Goal: Task Accomplishment & Management: Use online tool/utility

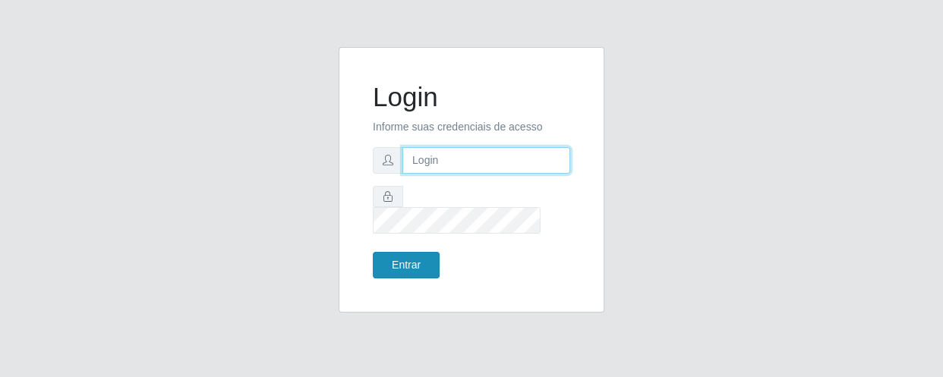
type input "[EMAIL_ADDRESS][DOMAIN_NAME]"
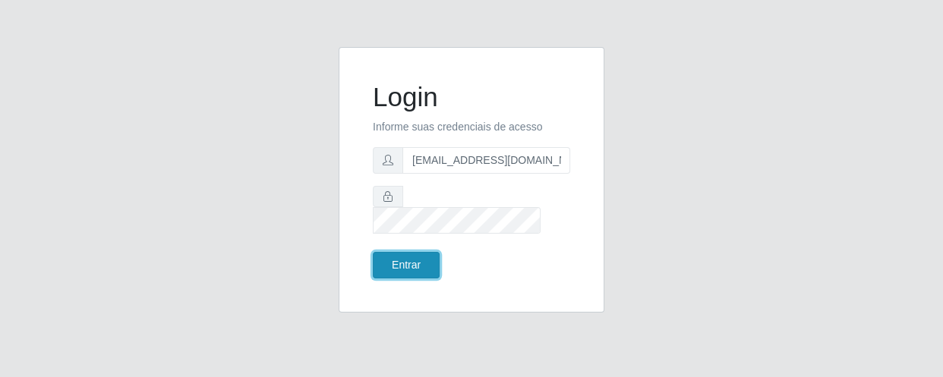
click at [398, 260] on button "Entrar" at bounding box center [406, 265] width 67 height 27
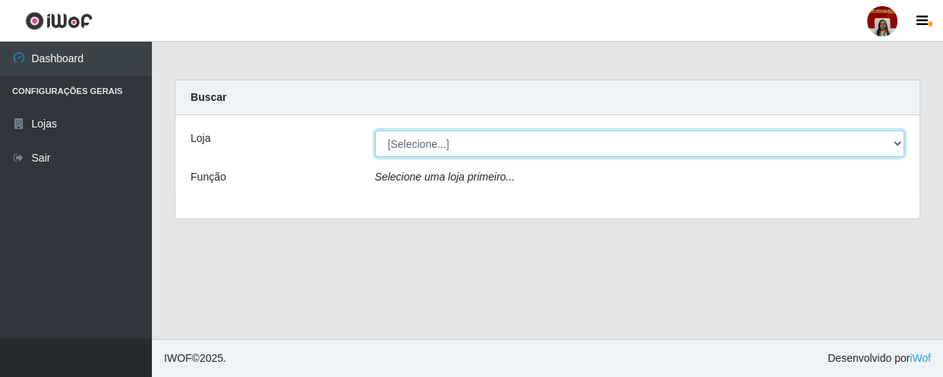
click at [899, 143] on select "[Selecione...] Mar Vermelho - Loja 04" at bounding box center [640, 144] width 530 height 27
select select "251"
click at [375, 131] on select "[Selecione...] Mar Vermelho - Loja 04" at bounding box center [640, 144] width 530 height 27
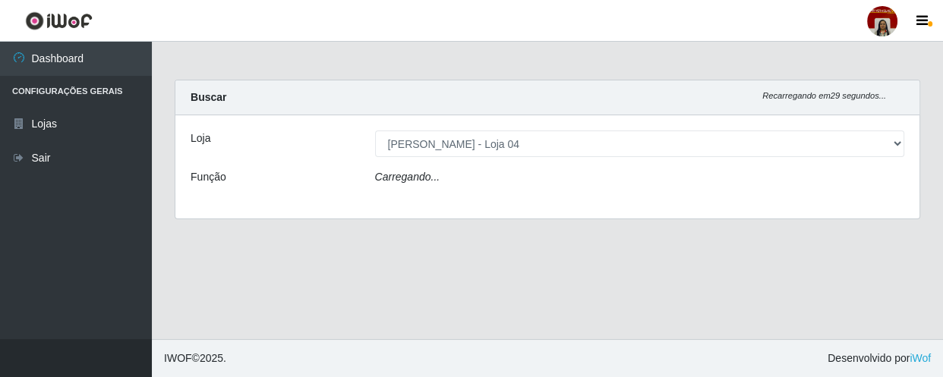
click at [868, 172] on div "Carregando..." at bounding box center [640, 180] width 553 height 22
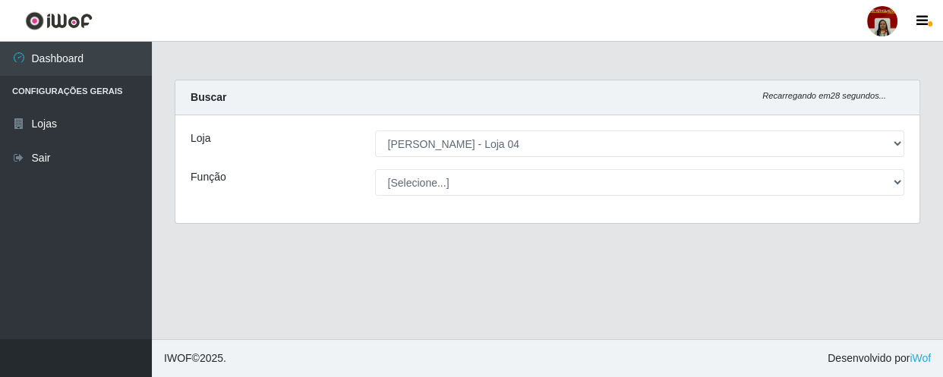
click at [896, 175] on select "[Selecione...] ASG ASG + ASG ++ Auxiliar de Depósito Auxiliar de Depósito + Aux…" at bounding box center [640, 182] width 530 height 27
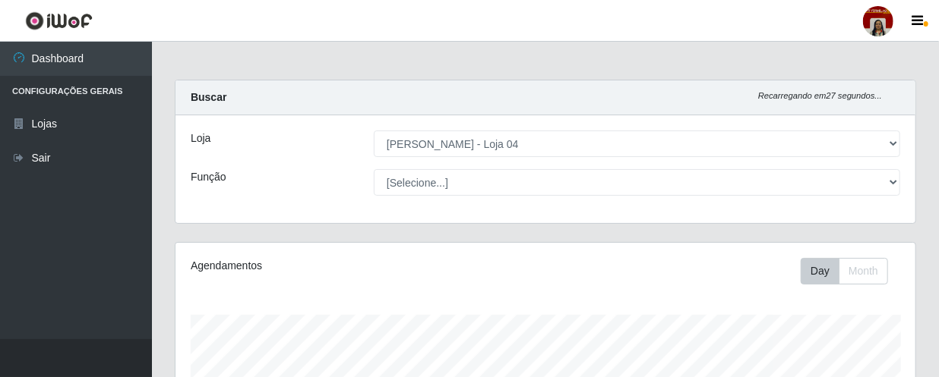
scroll to position [315, 740]
select select "22"
click at [374, 169] on select "[Selecione...] ASG ASG + ASG ++ Auxiliar de Depósito Auxiliar de Depósito + Aux…" at bounding box center [637, 182] width 526 height 27
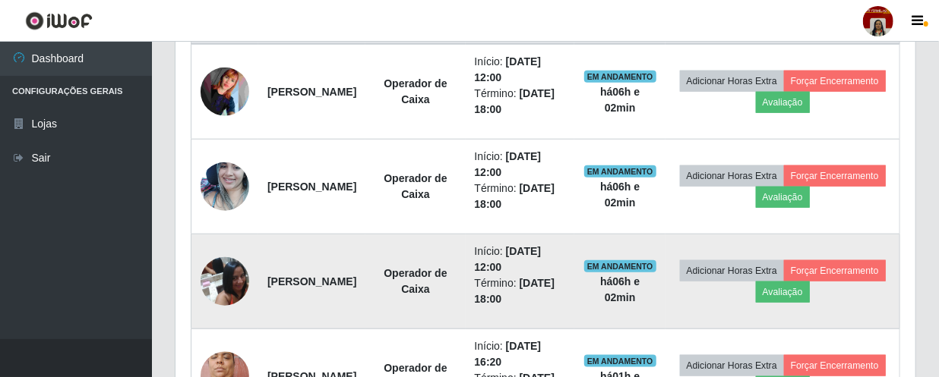
scroll to position [690, 0]
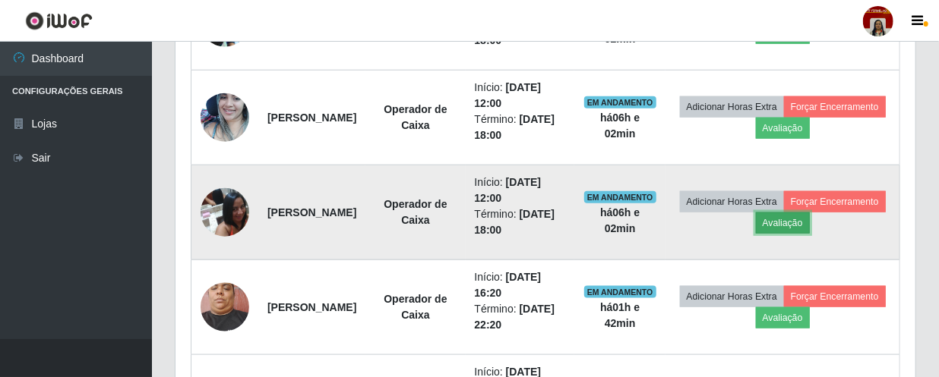
click at [810, 224] on button "Avaliação" at bounding box center [783, 223] width 54 height 21
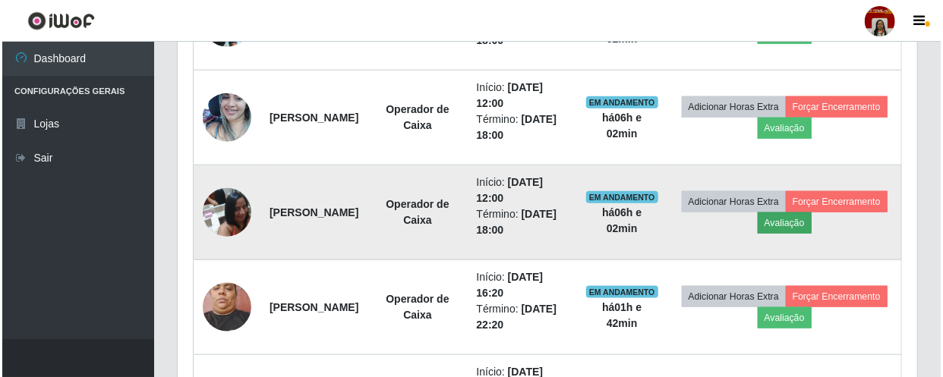
scroll to position [315, 733]
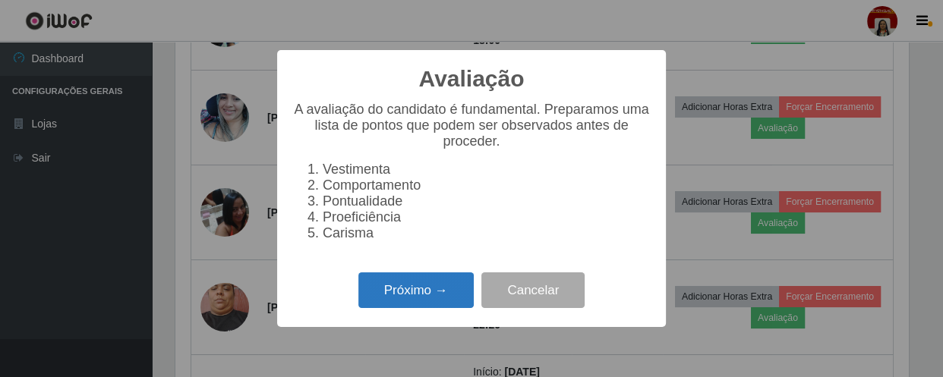
click at [409, 293] on button "Próximo →" at bounding box center [415, 291] width 115 height 36
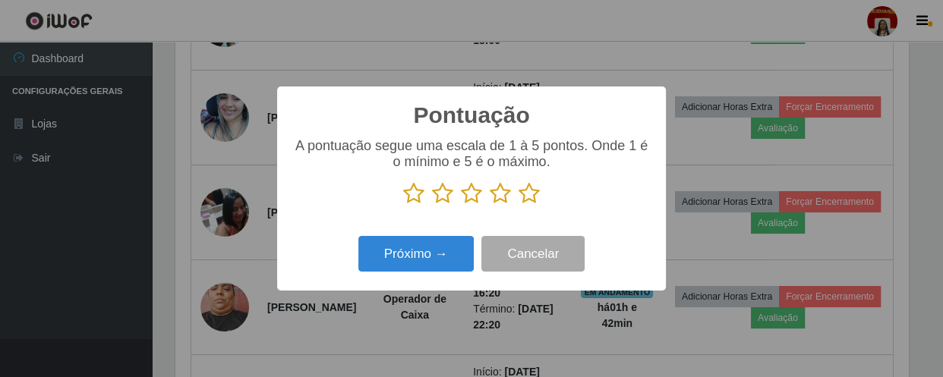
click at [528, 198] on icon at bounding box center [529, 193] width 21 height 23
click at [519, 205] on input "radio" at bounding box center [519, 205] width 0 height 0
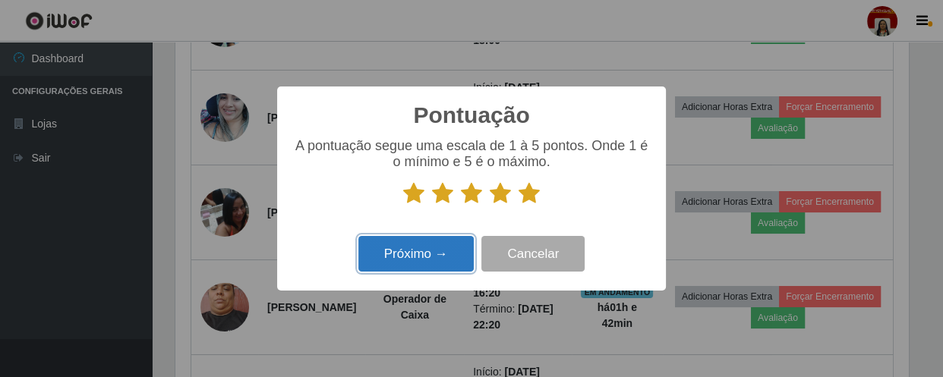
click at [437, 260] on button "Próximo →" at bounding box center [415, 254] width 115 height 36
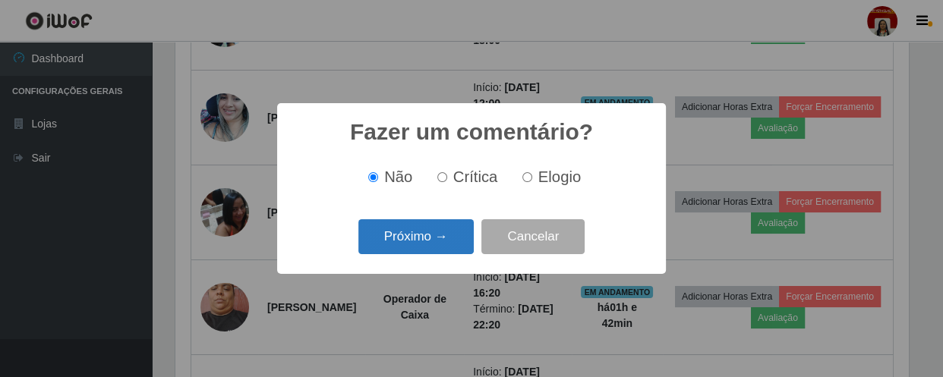
click at [441, 235] on button "Próximo →" at bounding box center [415, 237] width 115 height 36
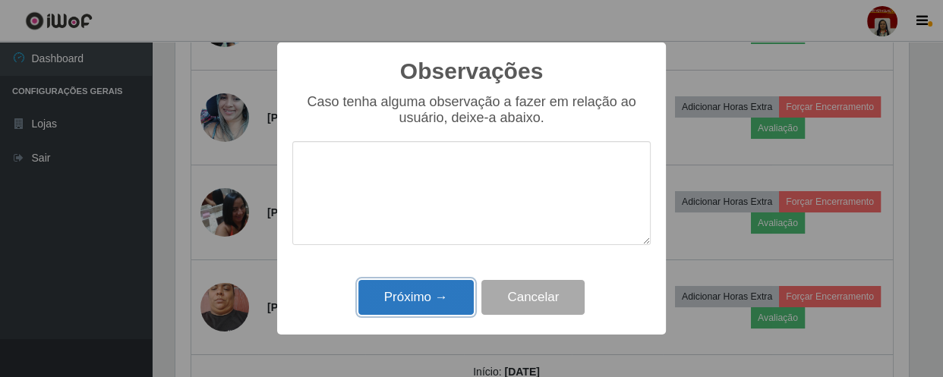
click at [442, 297] on button "Próximo →" at bounding box center [415, 298] width 115 height 36
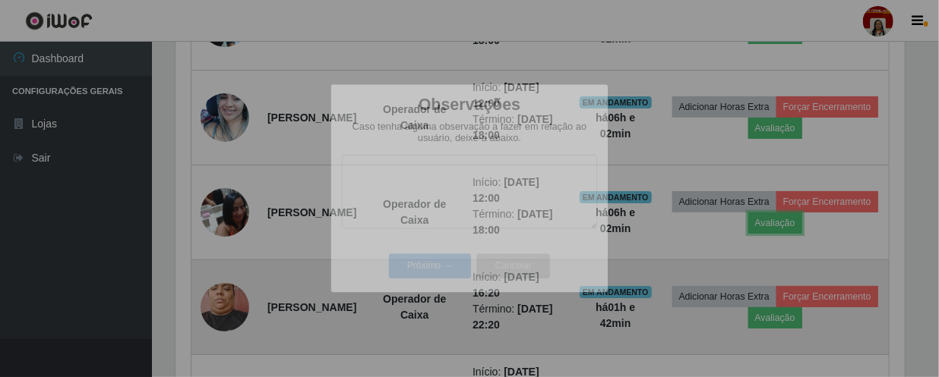
scroll to position [315, 740]
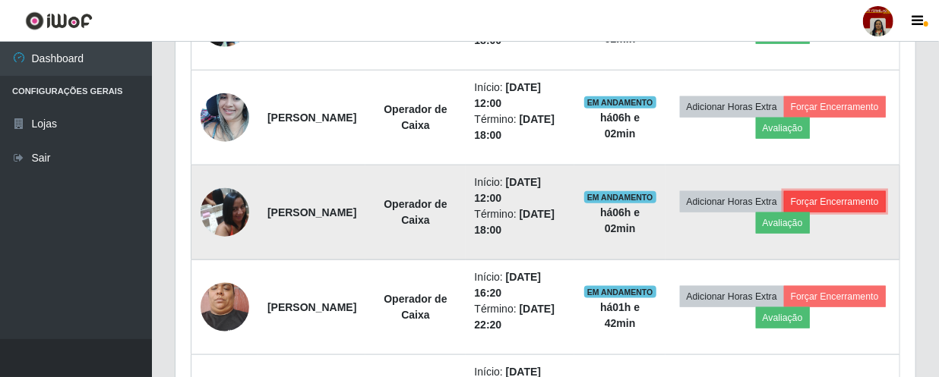
click at [784, 213] on button "Forçar Encerramento" at bounding box center [835, 201] width 102 height 21
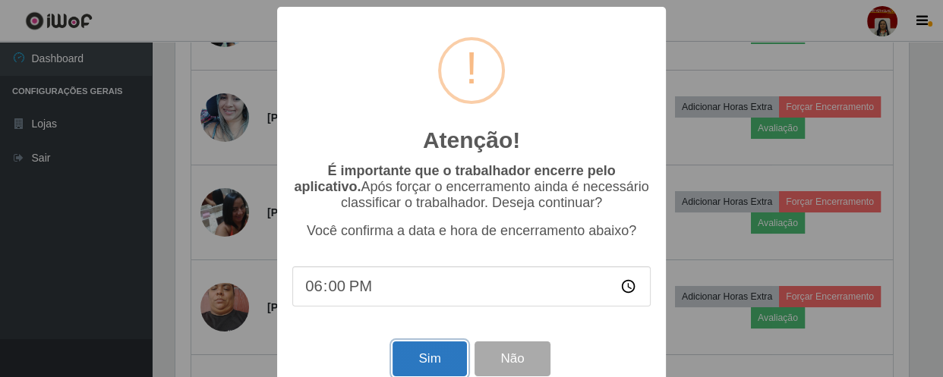
click at [452, 356] on button "Sim" at bounding box center [430, 360] width 74 height 36
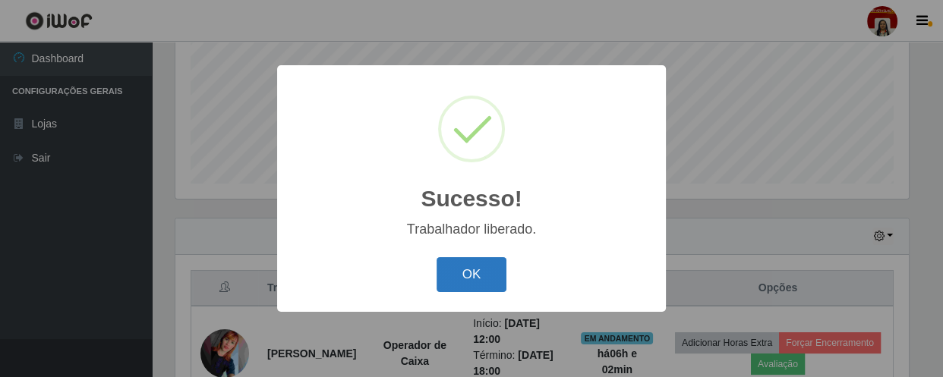
click at [491, 276] on button "OK" at bounding box center [472, 275] width 71 height 36
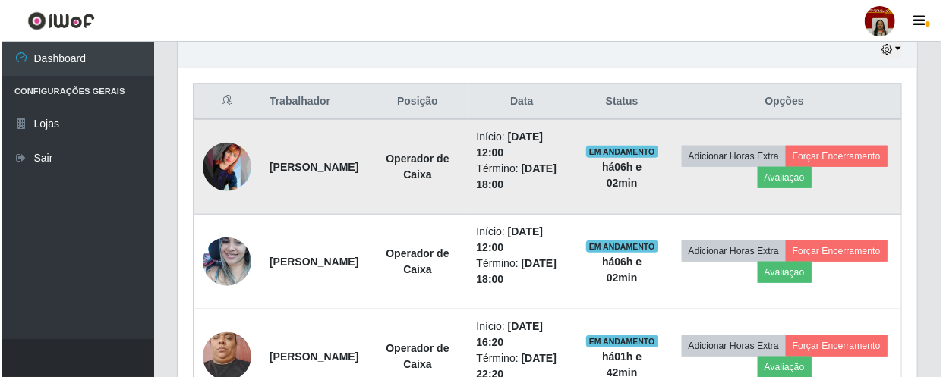
scroll to position [567, 0]
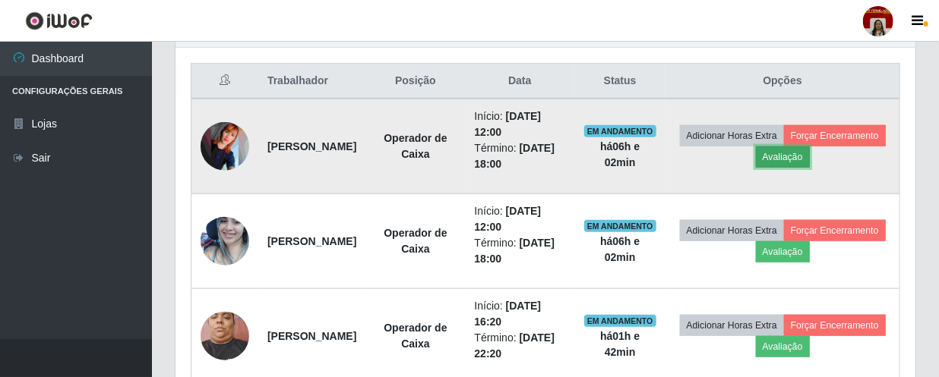
click at [810, 156] on button "Avaliação" at bounding box center [783, 157] width 54 height 21
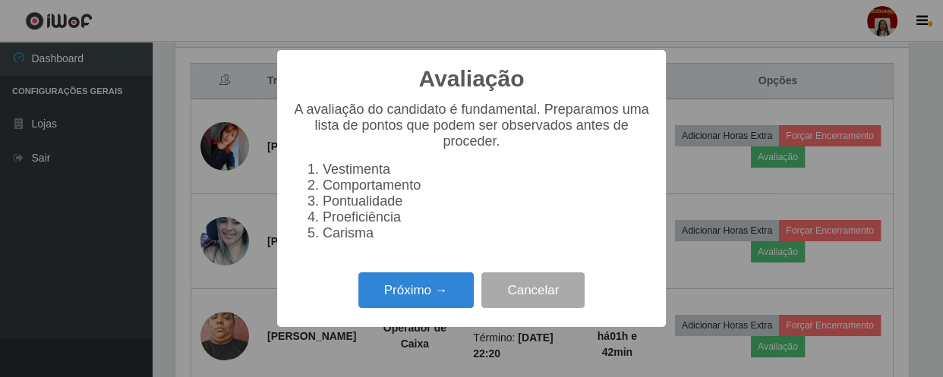
scroll to position [315, 733]
click at [428, 289] on button "Próximo →" at bounding box center [415, 291] width 115 height 36
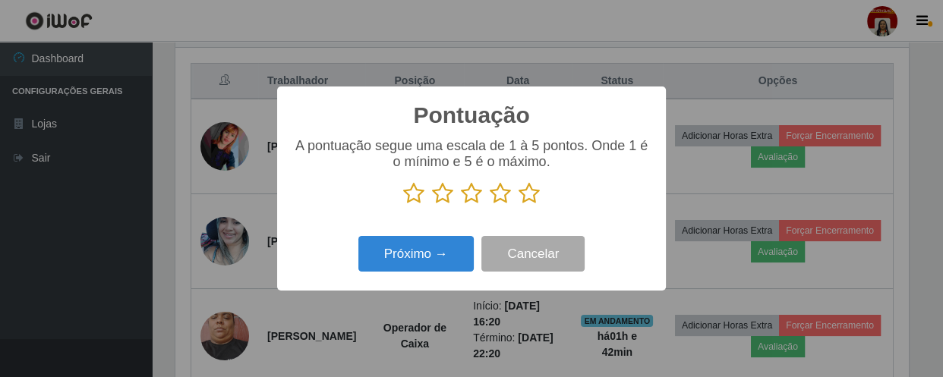
click at [538, 202] on icon at bounding box center [529, 193] width 21 height 23
click at [519, 205] on input "radio" at bounding box center [519, 205] width 0 height 0
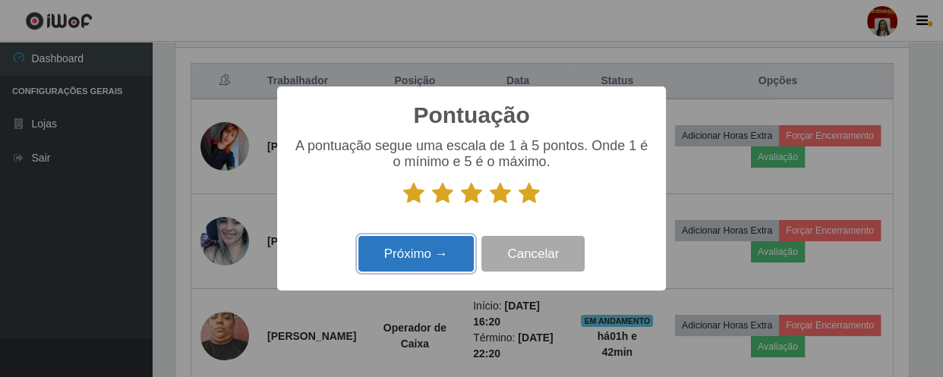
click at [452, 249] on button "Próximo →" at bounding box center [415, 254] width 115 height 36
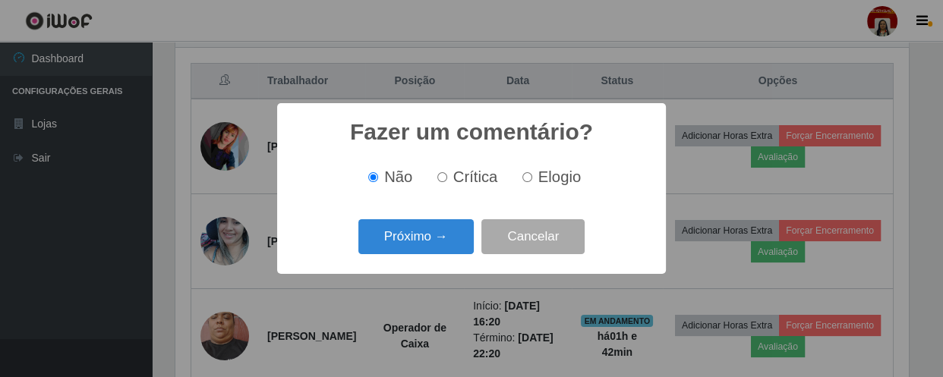
click at [452, 249] on button "Próximo →" at bounding box center [415, 237] width 115 height 36
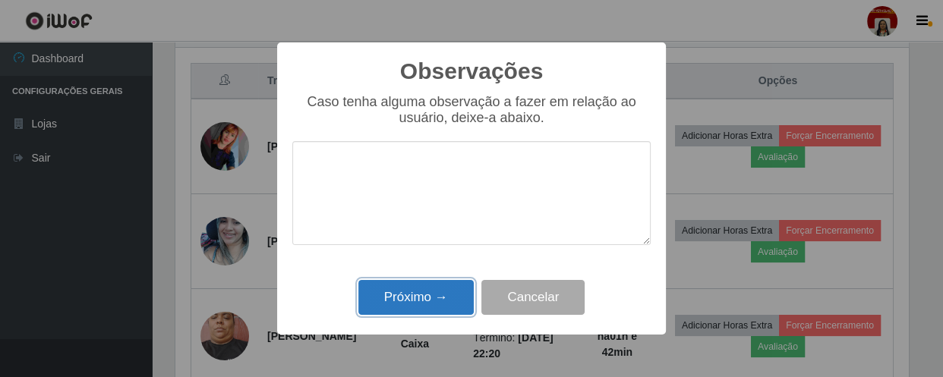
click at [439, 296] on button "Próximo →" at bounding box center [415, 298] width 115 height 36
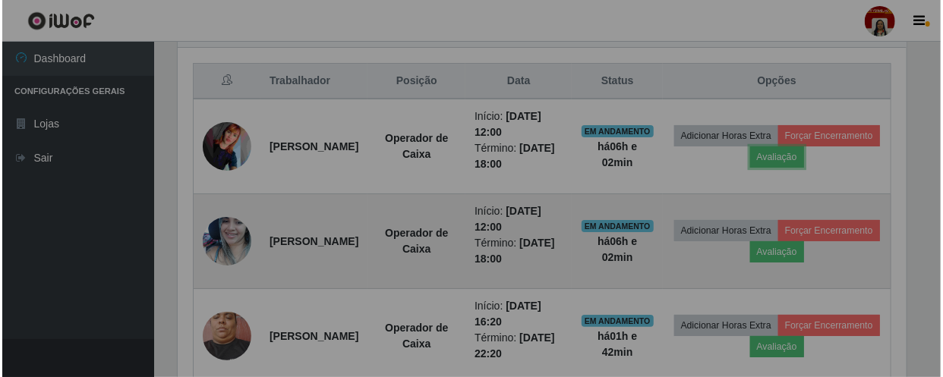
scroll to position [315, 740]
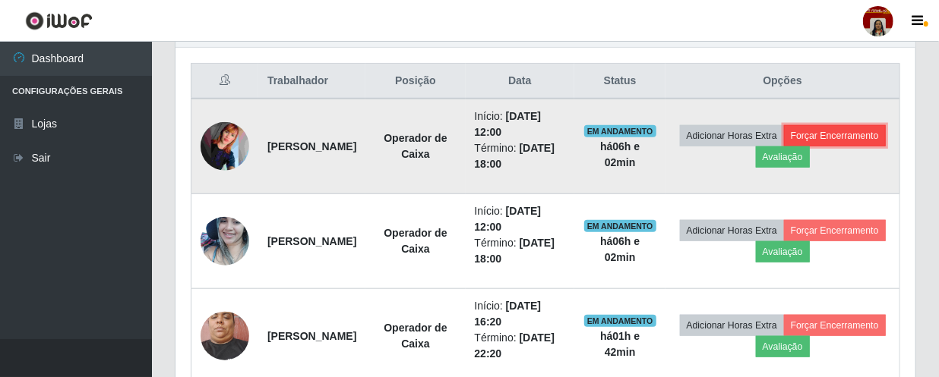
click at [784, 147] on button "Forçar Encerramento" at bounding box center [835, 135] width 102 height 21
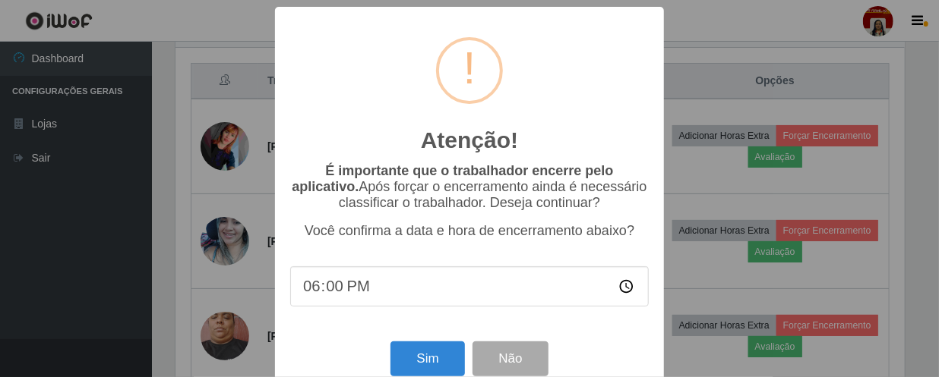
scroll to position [315, 733]
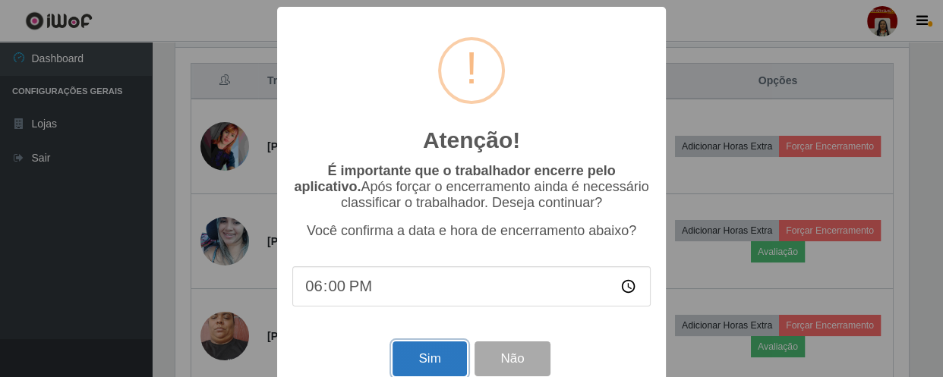
click at [440, 358] on button "Sim" at bounding box center [430, 360] width 74 height 36
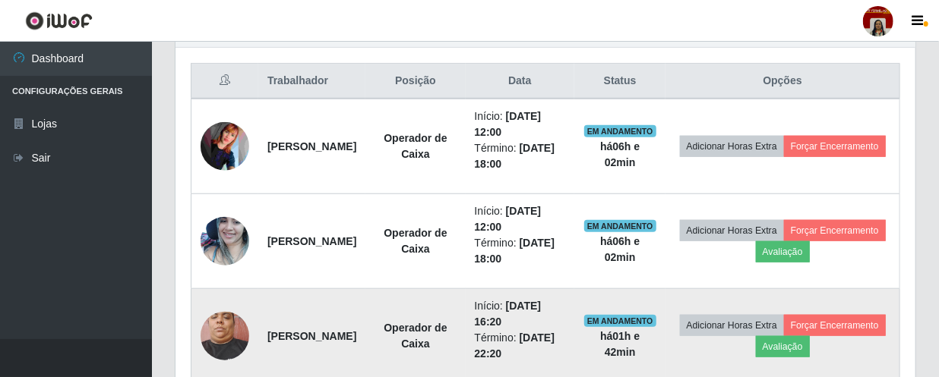
scroll to position [0, 0]
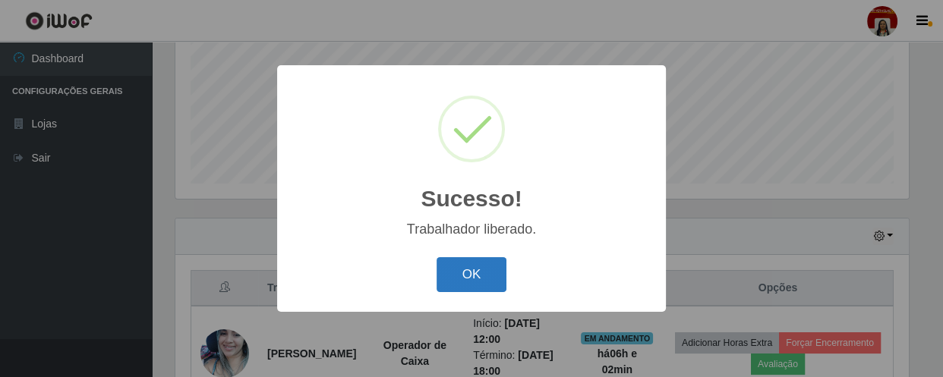
click at [494, 276] on button "OK" at bounding box center [472, 275] width 71 height 36
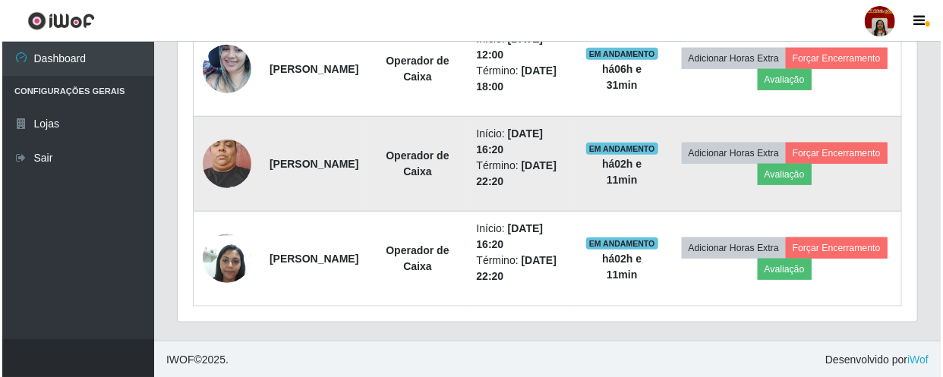
scroll to position [575, 0]
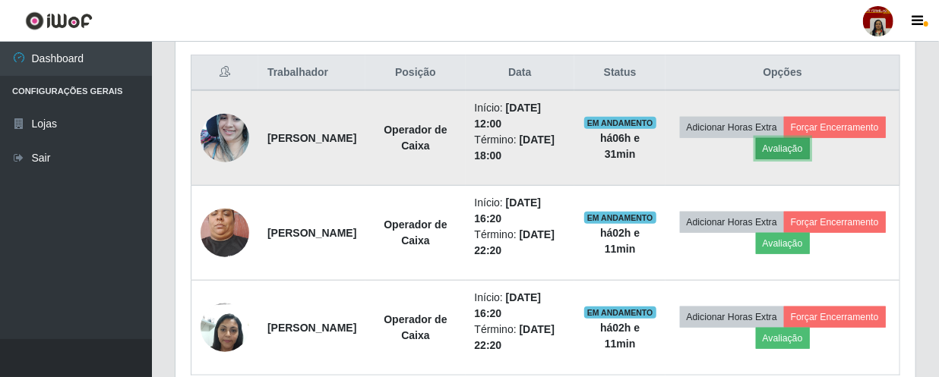
click at [810, 150] on button "Avaliação" at bounding box center [783, 148] width 54 height 21
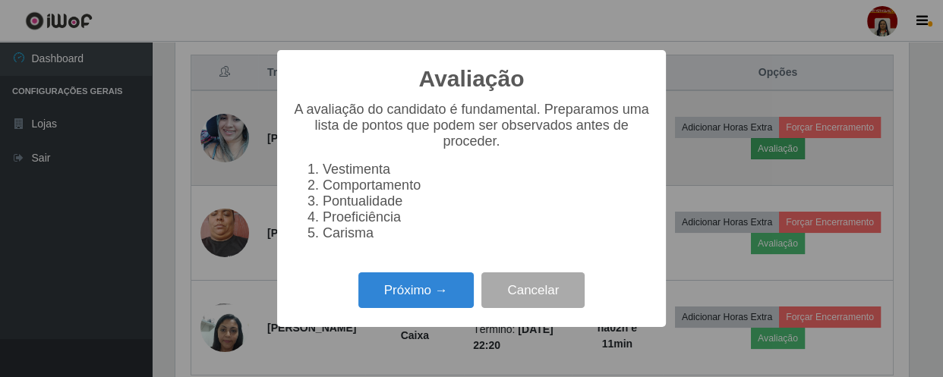
scroll to position [315, 733]
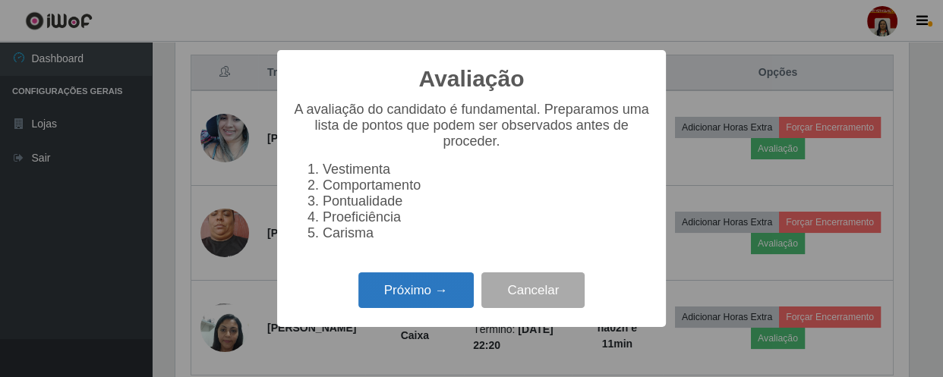
click at [428, 295] on button "Próximo →" at bounding box center [415, 291] width 115 height 36
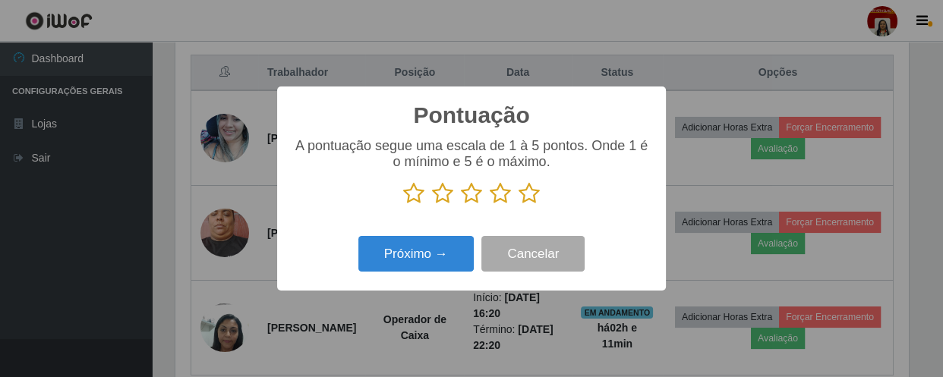
scroll to position [759091, 758671]
click at [532, 193] on icon at bounding box center [529, 193] width 21 height 23
click at [519, 205] on input "radio" at bounding box center [519, 205] width 0 height 0
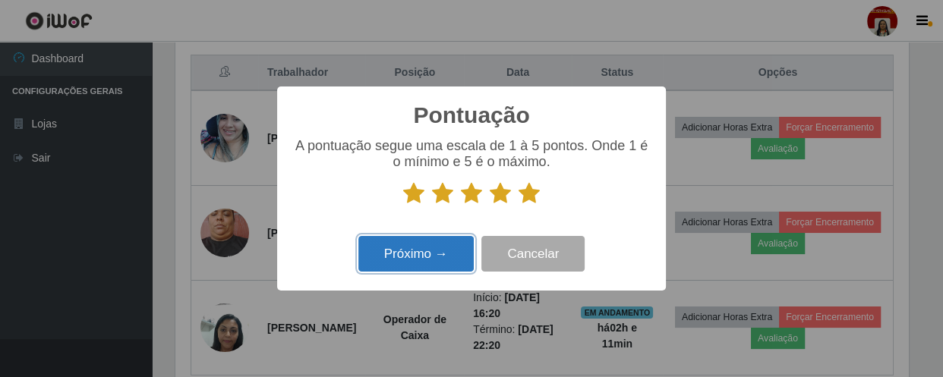
click at [443, 248] on button "Próximo →" at bounding box center [415, 254] width 115 height 36
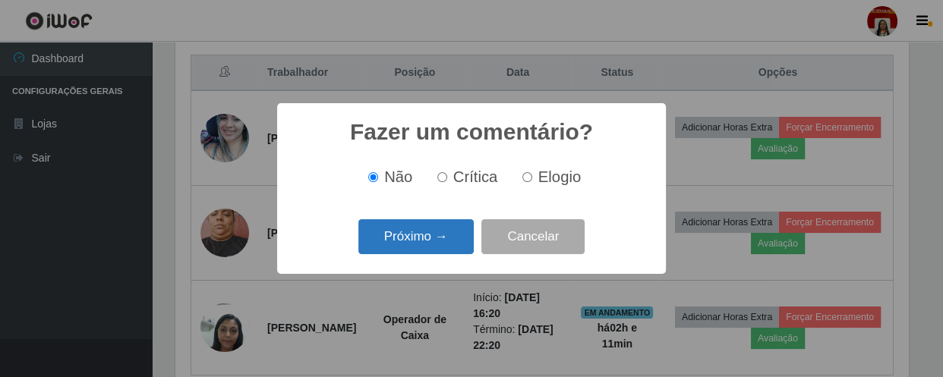
click at [444, 245] on button "Próximo →" at bounding box center [415, 237] width 115 height 36
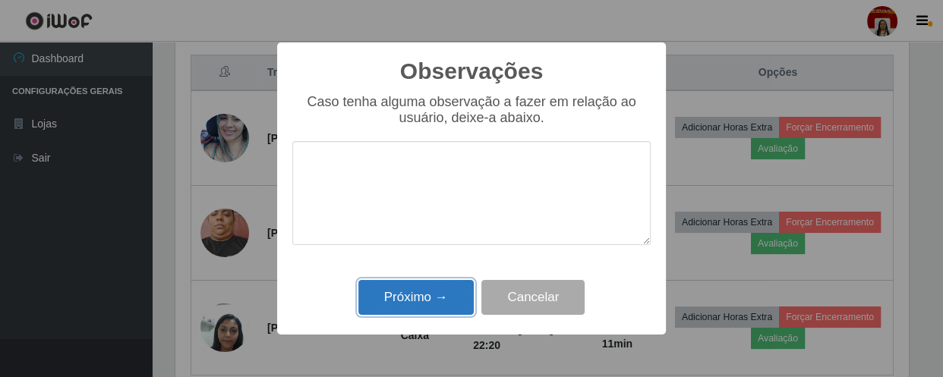
click at [425, 298] on button "Próximo →" at bounding box center [415, 298] width 115 height 36
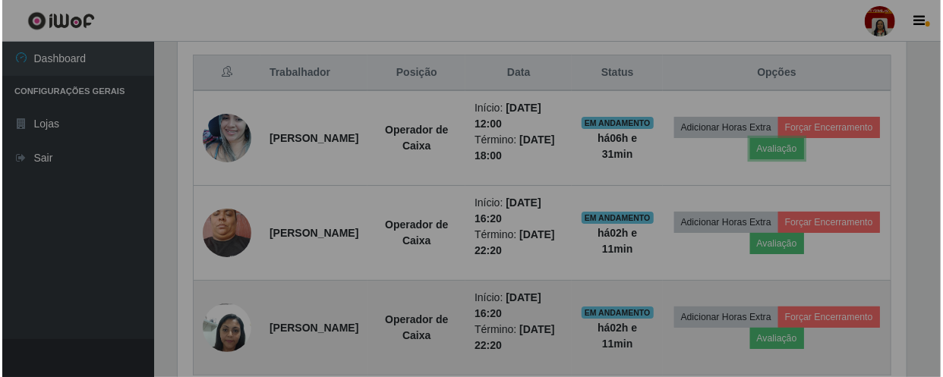
scroll to position [315, 740]
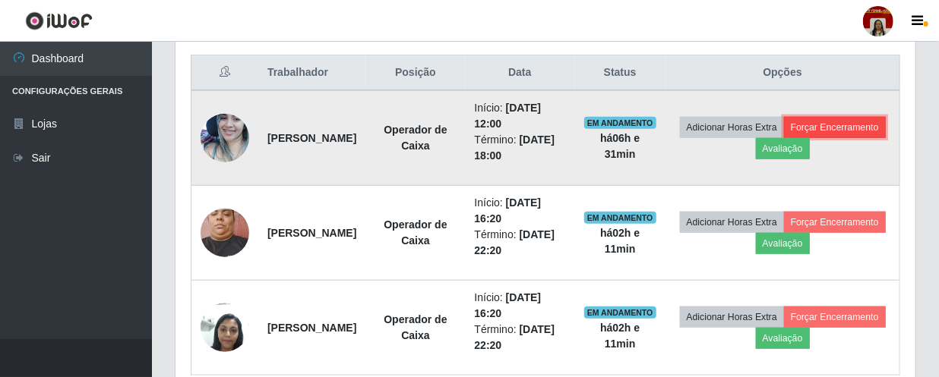
click at [784, 138] on button "Forçar Encerramento" at bounding box center [835, 127] width 102 height 21
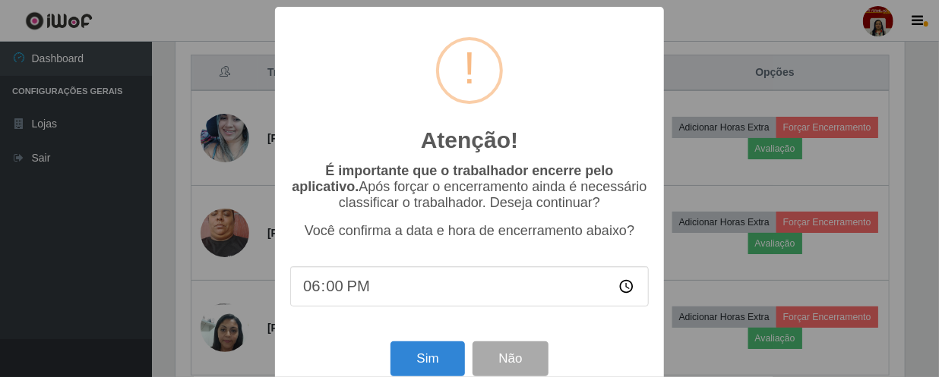
scroll to position [315, 733]
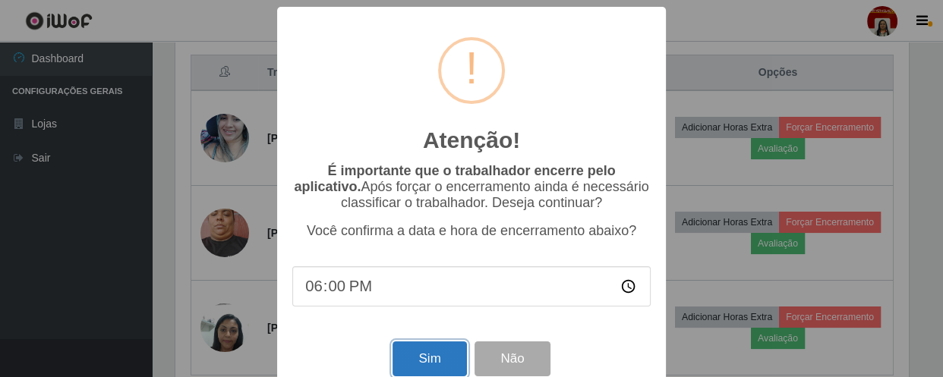
click at [433, 365] on button "Sim" at bounding box center [430, 360] width 74 height 36
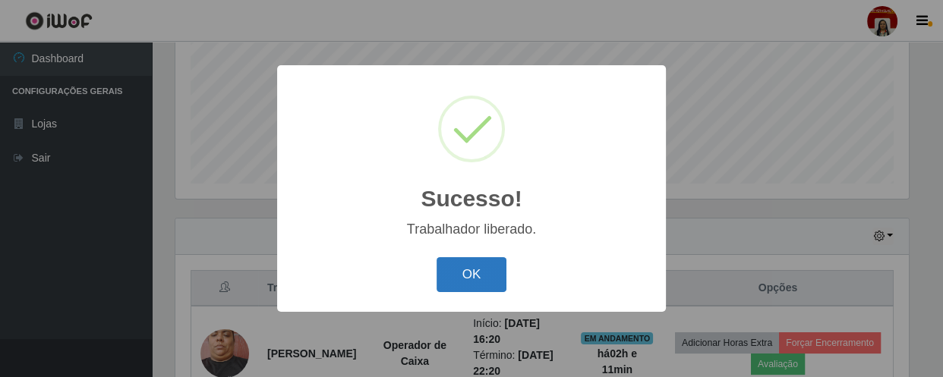
click at [456, 273] on button "OK" at bounding box center [472, 275] width 71 height 36
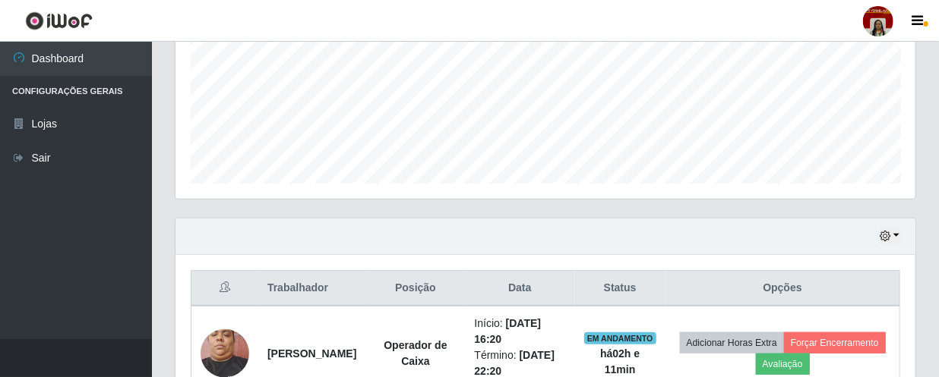
scroll to position [548, 0]
